Goal: Answer question/provide support: Share knowledge or assist other users

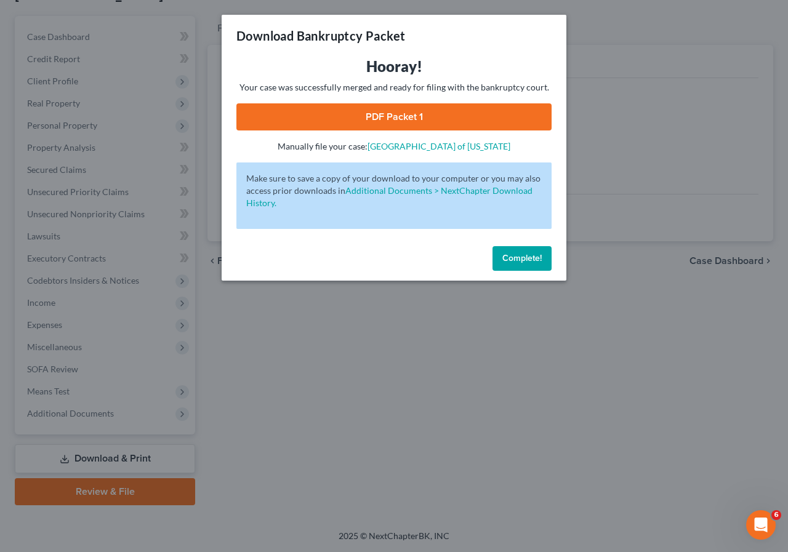
click at [500, 263] on button "Complete!" at bounding box center [521, 258] width 59 height 25
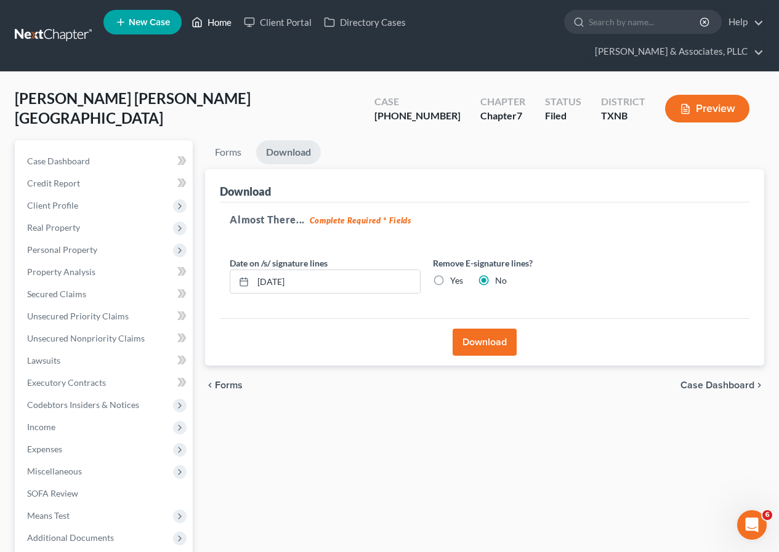
click at [217, 20] on link "Home" at bounding box center [211, 22] width 52 height 22
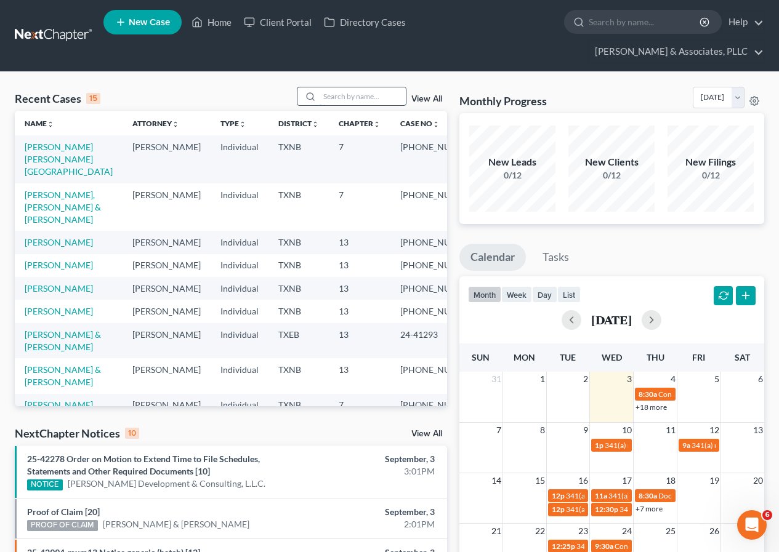
click at [346, 94] on input "search" at bounding box center [362, 96] width 86 height 18
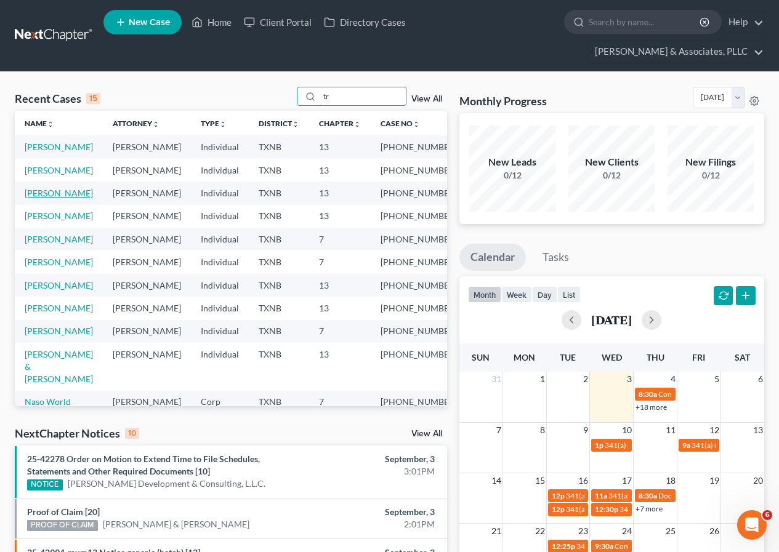
type input "tr"
click at [49, 198] on link "[PERSON_NAME]" at bounding box center [59, 193] width 68 height 10
select select "2"
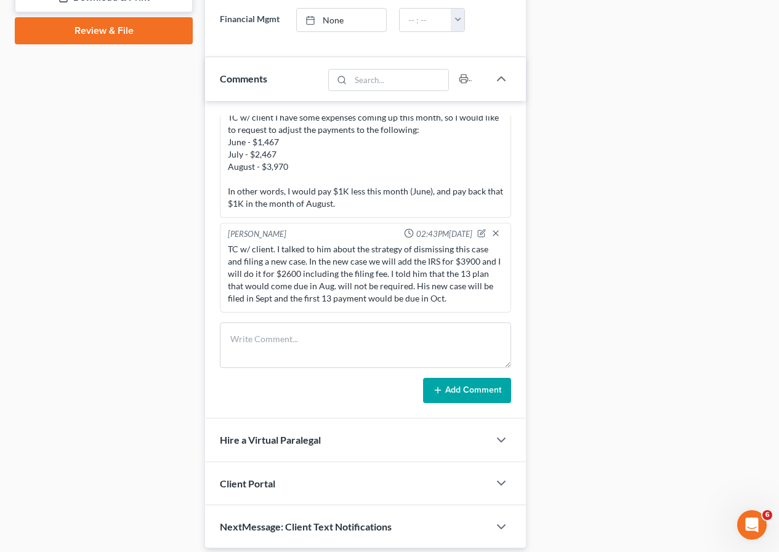
scroll to position [638, 0]
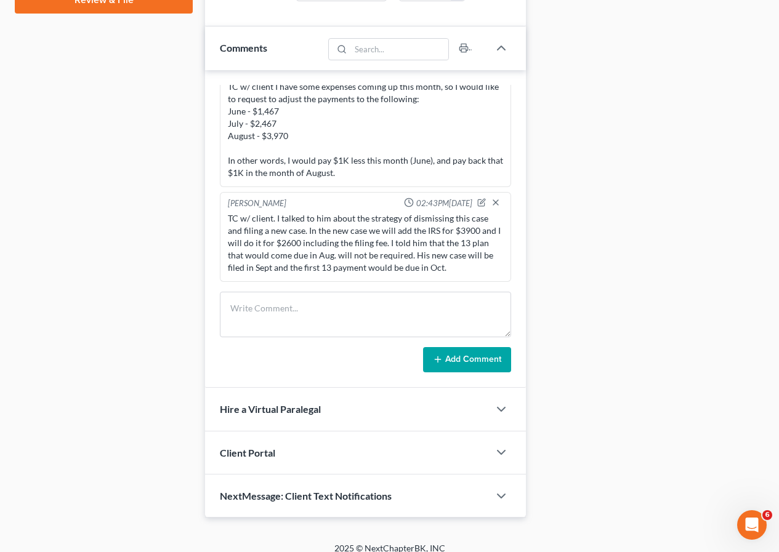
click at [499, 431] on div "Client Portal" at bounding box center [365, 452] width 321 height 43
click at [318, 292] on textarea at bounding box center [365, 315] width 291 height 46
type textarea "d"
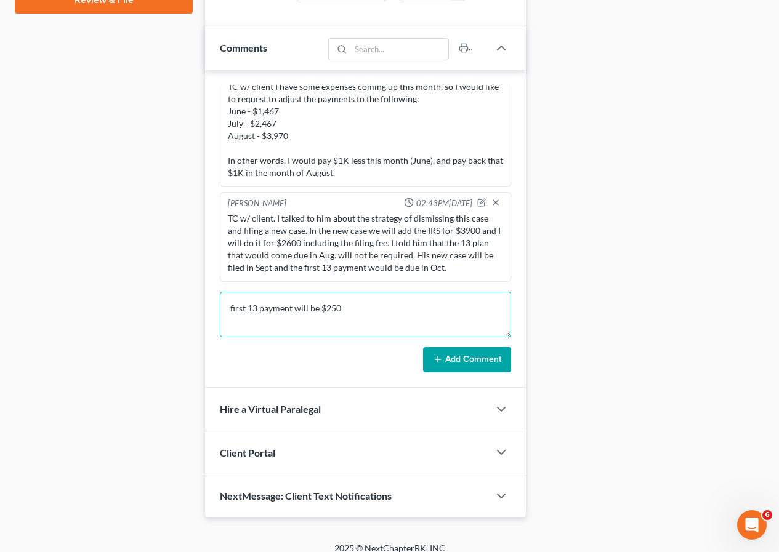
type textarea "first 13 payment will be $250"
click at [467, 350] on button "Add Comment" at bounding box center [467, 360] width 88 height 26
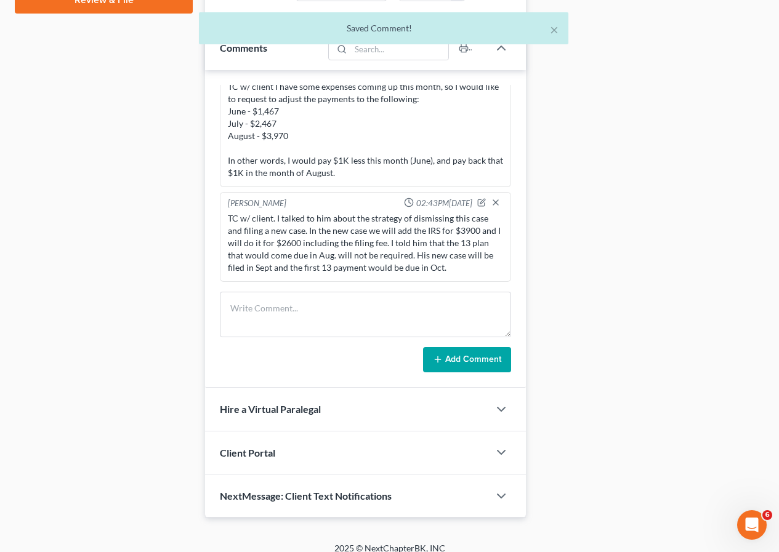
scroll to position [300, 0]
